Goal: Information Seeking & Learning: Learn about a topic

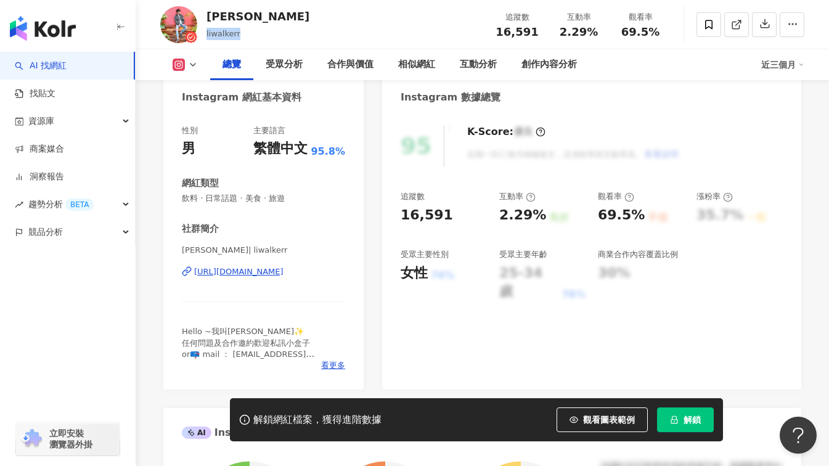
click at [246, 35] on div "[PERSON_NAME] 追蹤數 16,591 互動率 2.29% 觀看率 69.5%" at bounding box center [482, 24] width 693 height 49
drag, startPoint x: 536, startPoint y: 28, endPoint x: 492, endPoint y: 30, distance: 43.8
click at [492, 30] on div "追蹤數 16,591" at bounding box center [517, 24] width 62 height 26
drag, startPoint x: 601, startPoint y: 35, endPoint x: 558, endPoint y: 34, distance: 43.1
click at [558, 34] on div "2.29%" at bounding box center [578, 32] width 47 height 12
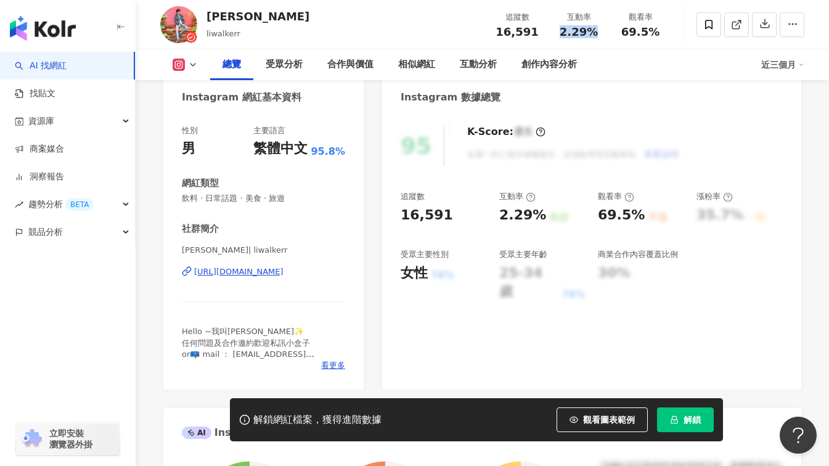
copy span "2.29%"
drag, startPoint x: 659, startPoint y: 33, endPoint x: 620, endPoint y: 33, distance: 38.2
click at [620, 33] on div "69.5%" at bounding box center [640, 32] width 47 height 12
copy span "69.5%"
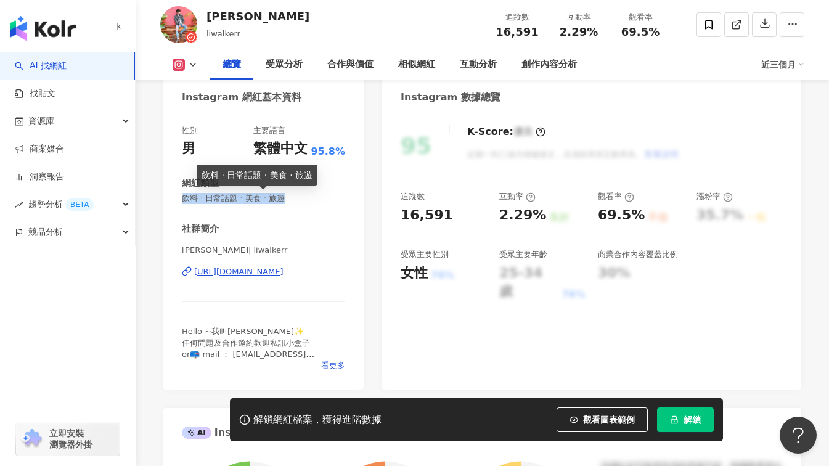
drag, startPoint x: 277, startPoint y: 200, endPoint x: 176, endPoint y: 197, distance: 100.5
click at [176, 197] on div "性別 男 主要語言 繁體中文 95.8% 網紅類型 飲料 · 日常話題 · 美食 · 旅遊 社群簡介 Walker [PERSON_NAME]| liwalk…" at bounding box center [263, 251] width 200 height 277
copy span "飲料 · 日常話題 · 美食 · 旅遊"
